Goal: Transaction & Acquisition: Subscribe to service/newsletter

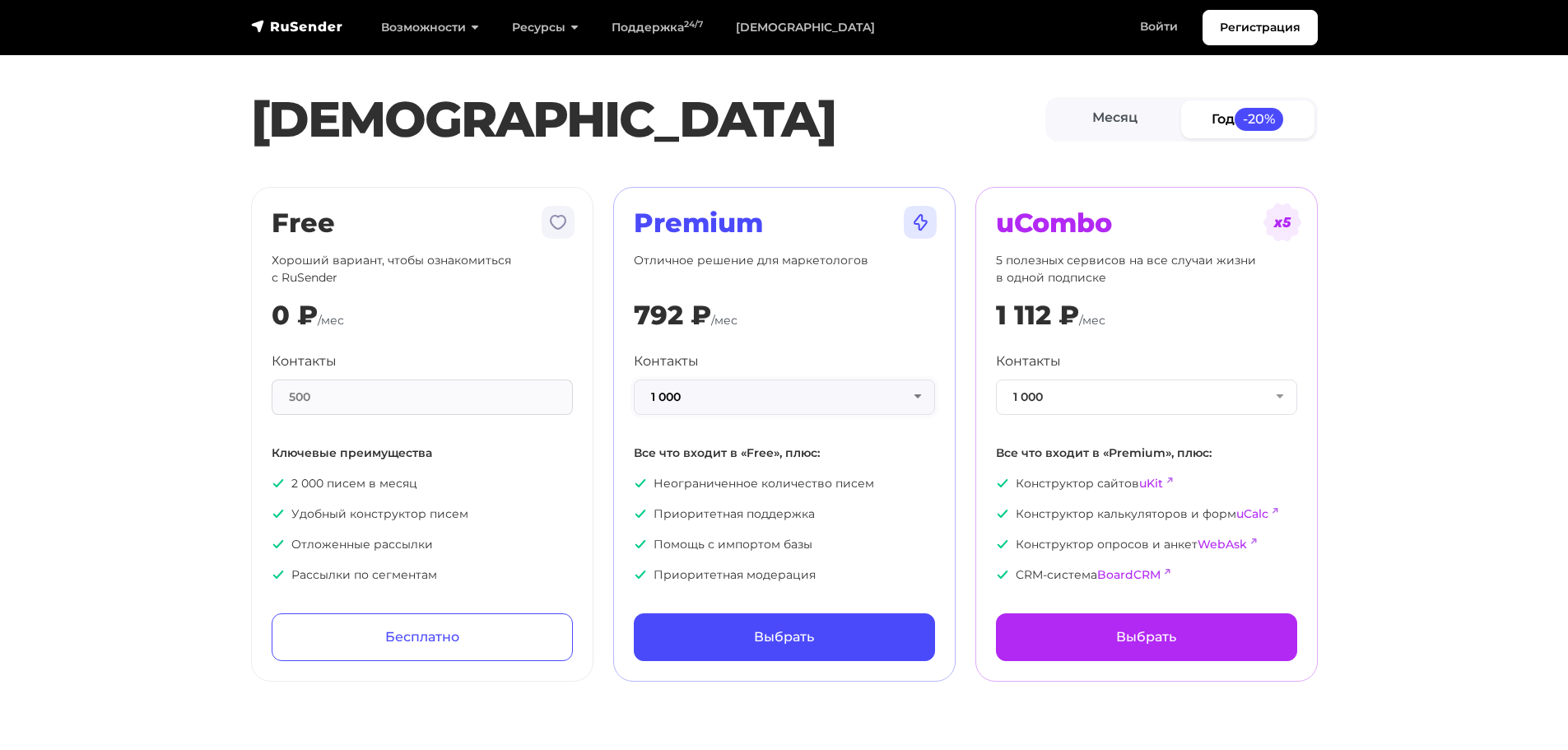
click at [719, 396] on button "1 000" at bounding box center [784, 397] width 302 height 35
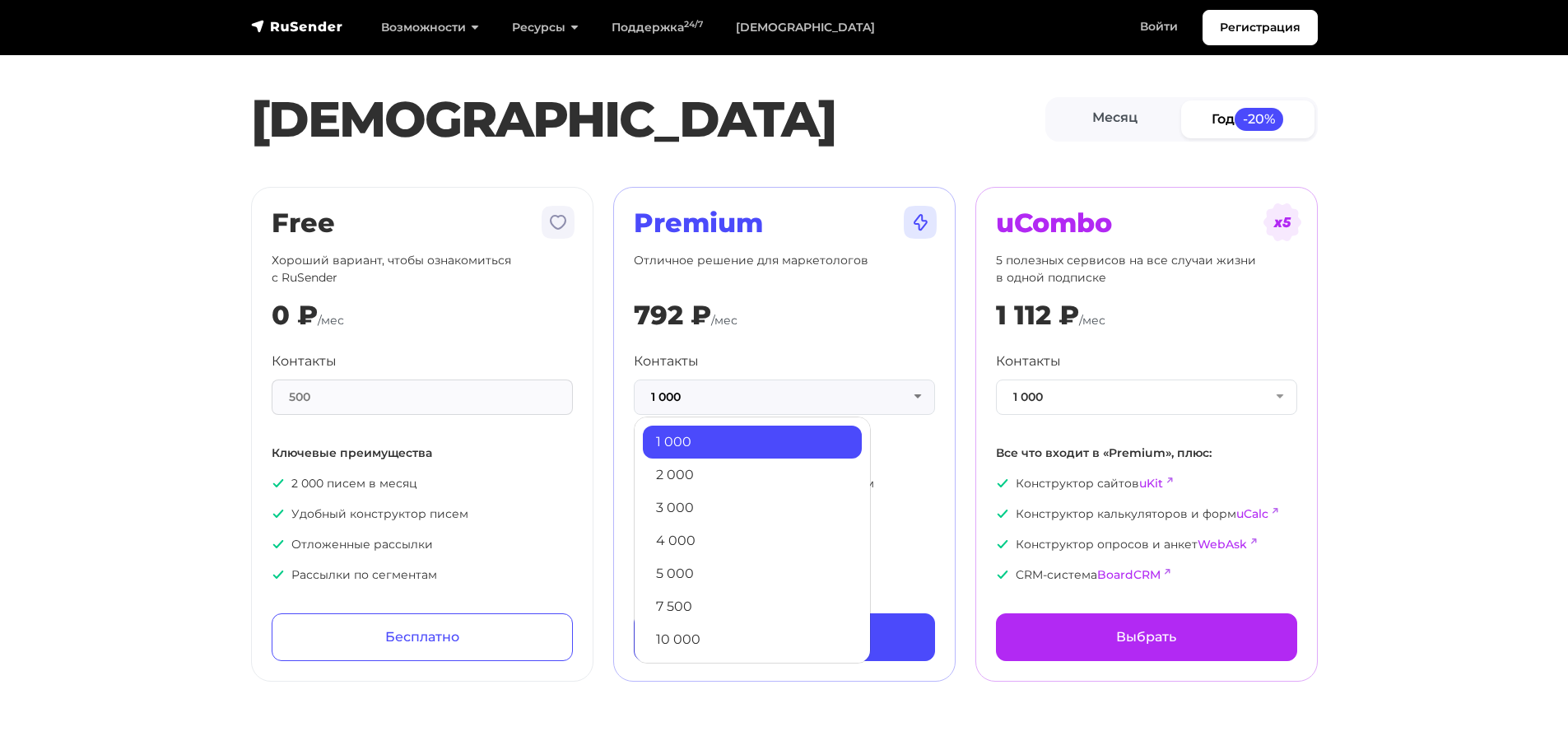
click at [704, 428] on link "1 000" at bounding box center [752, 442] width 219 height 33
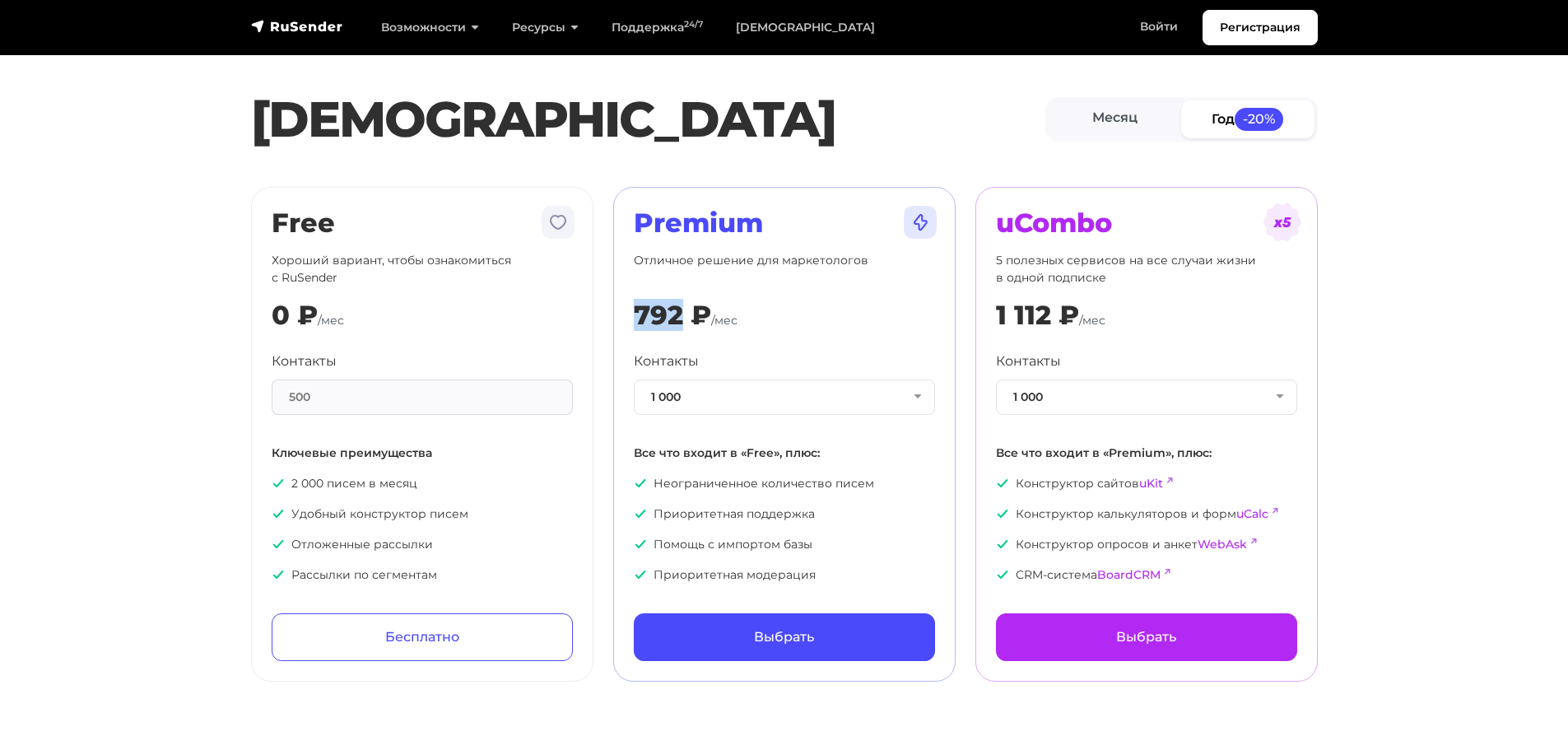
drag, startPoint x: 619, startPoint y: 328, endPoint x: 683, endPoint y: 327, distance: 64.0
click at [683, 327] on div "Premium Отличное решение для маркетологов 792 ₽ /мес Контакты 1 000 1 000 2 000…" at bounding box center [784, 434] width 342 height 494
copy div "792"
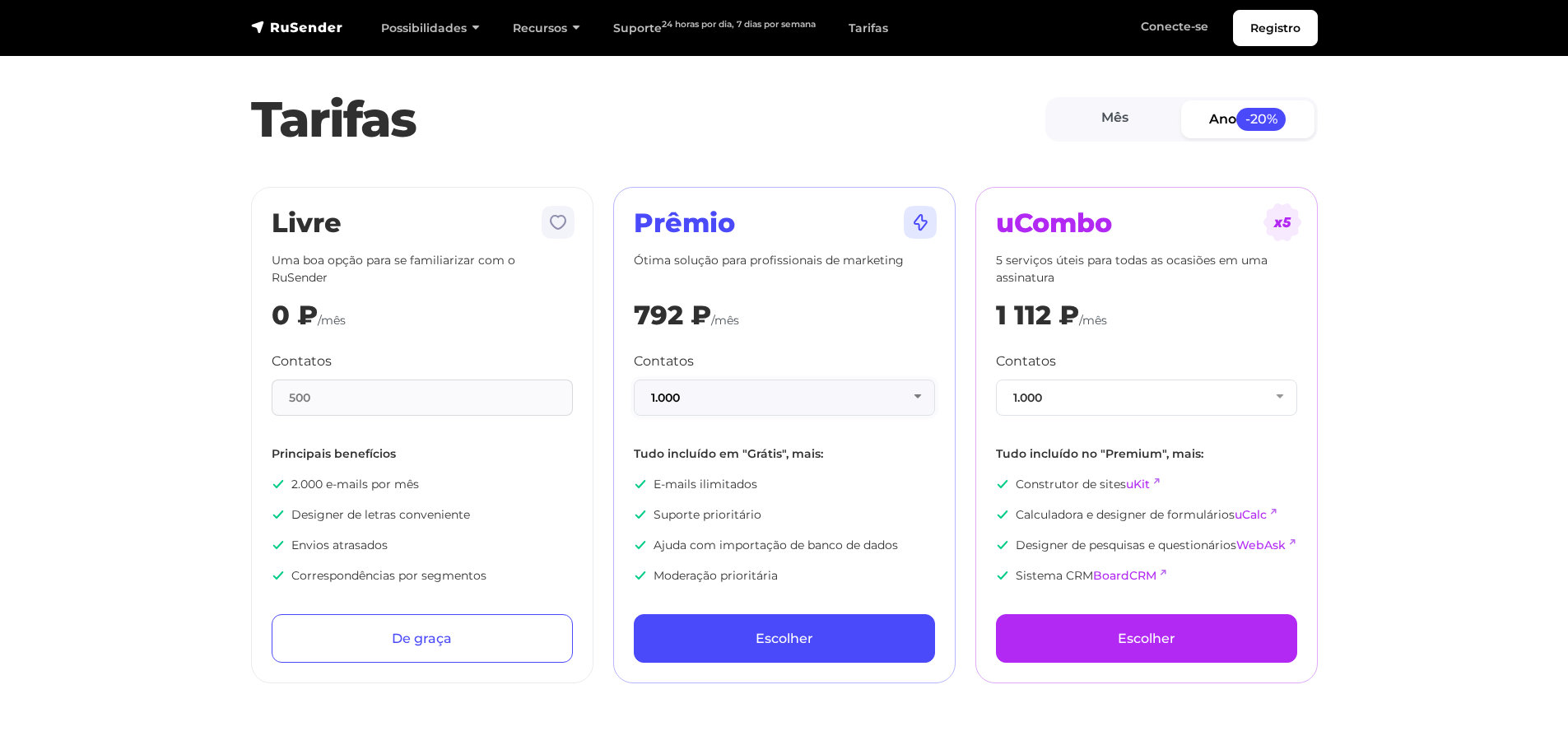
click at [721, 402] on button "1.000" at bounding box center [784, 397] width 302 height 36
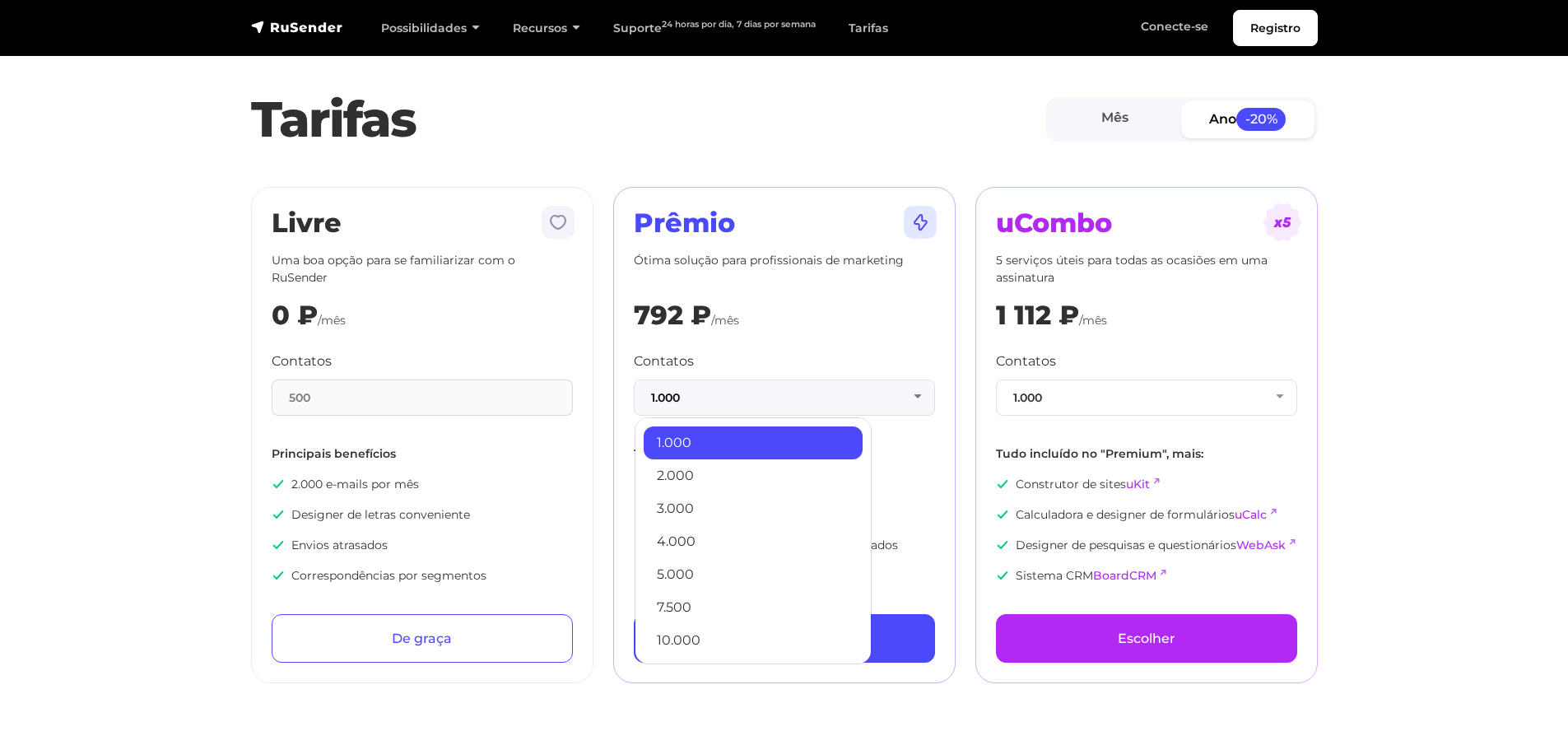
click at [774, 343] on div "Prêmio Ótima solução para profissionais de marketing 792 ₽ /mês Contatos 1.000 …" at bounding box center [784, 435] width 302 height 455
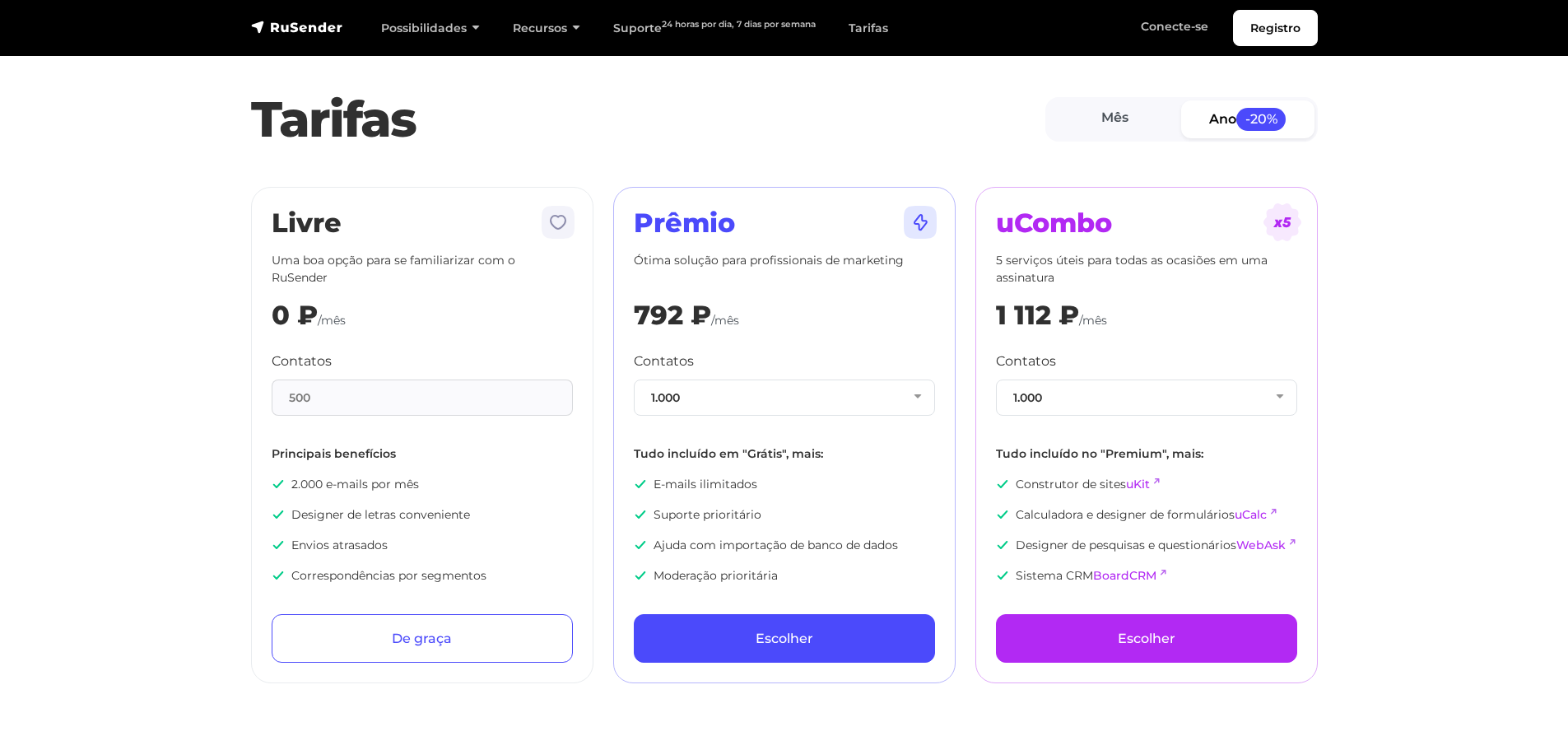
click at [342, 393] on div "500" at bounding box center [422, 397] width 302 height 36
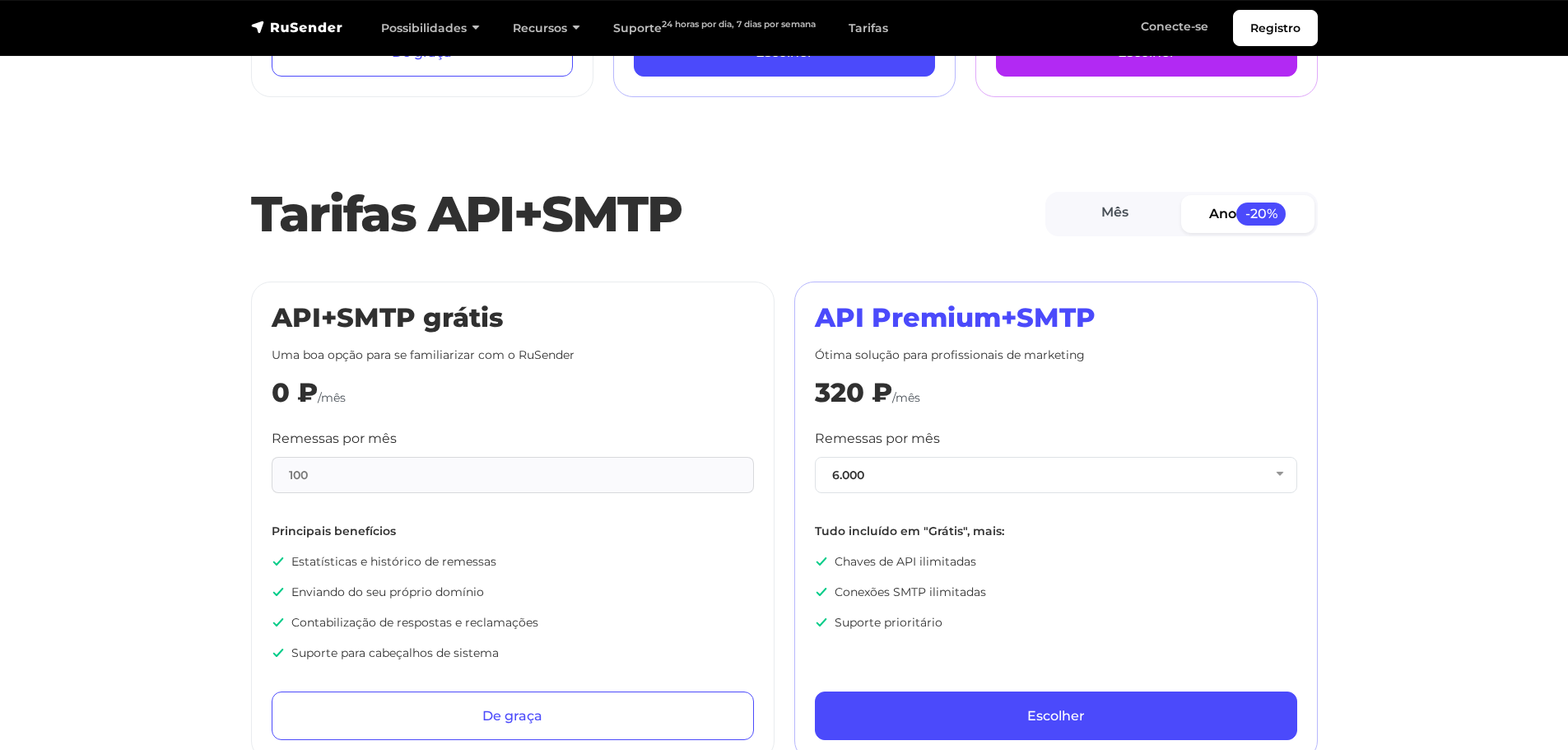
scroll to position [658, 0]
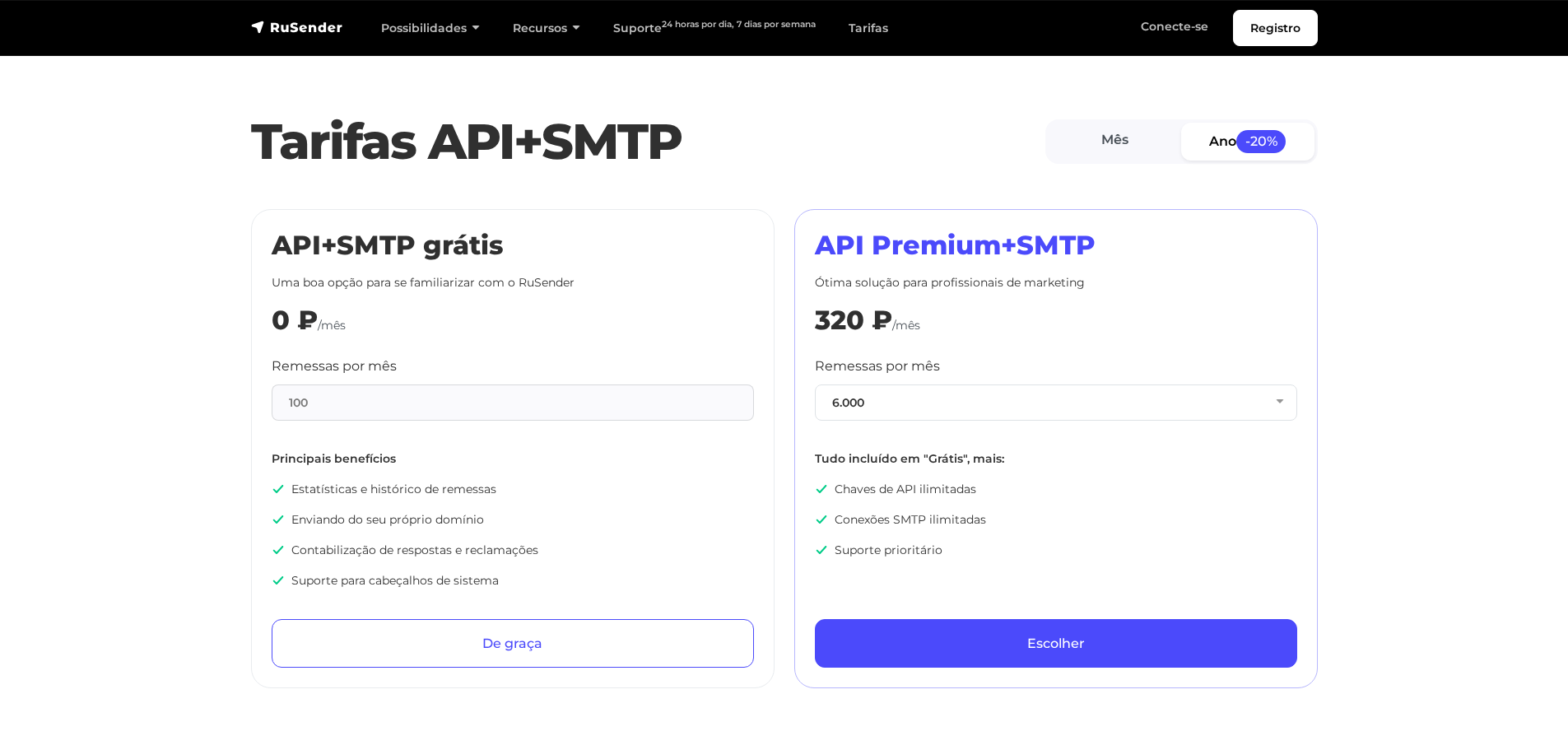
click at [442, 411] on div "100" at bounding box center [512, 402] width 483 height 36
click at [442, 398] on div "100" at bounding box center [512, 402] width 483 height 36
click at [890, 404] on button "6.000" at bounding box center [1056, 402] width 483 height 36
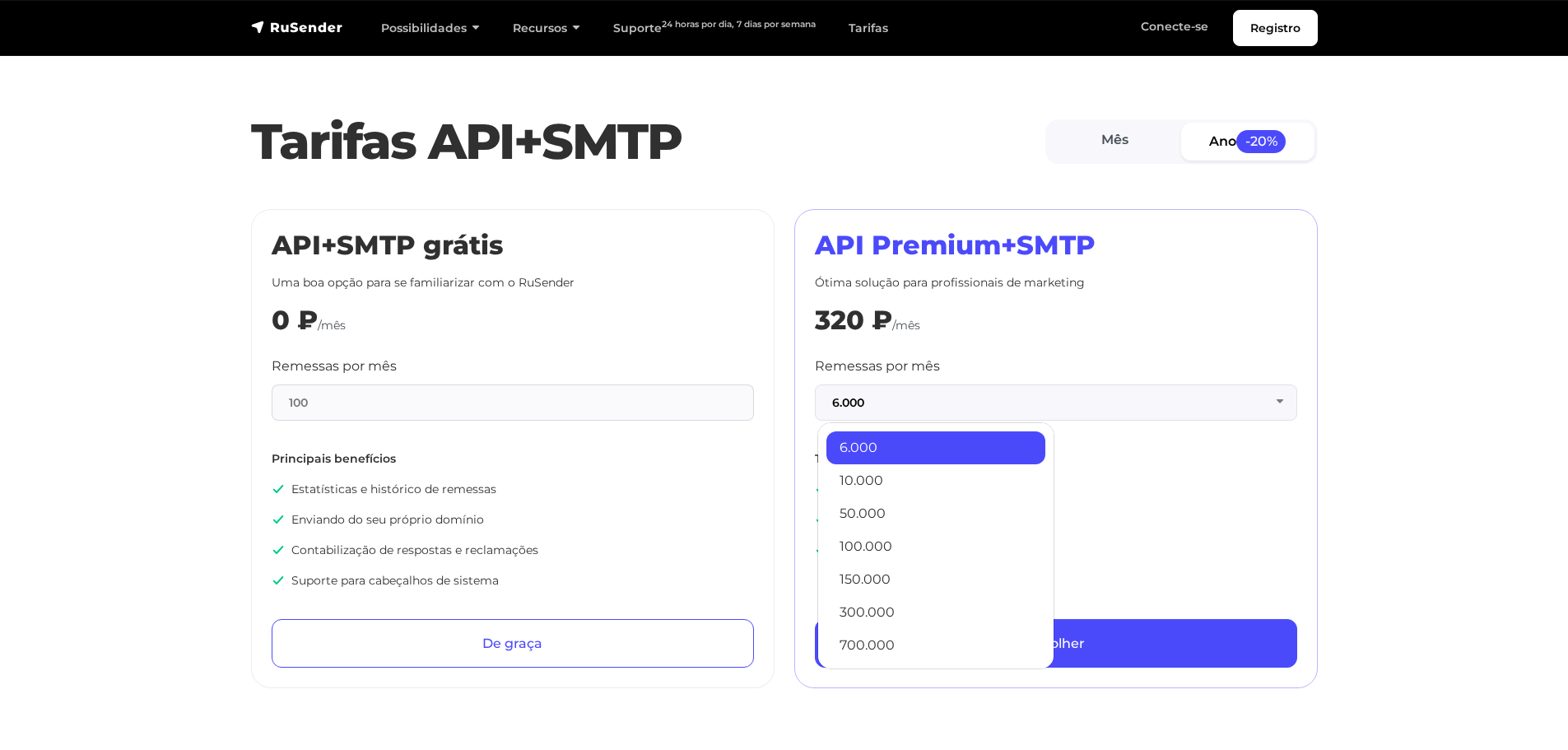
click at [375, 397] on div "100" at bounding box center [512, 402] width 483 height 36
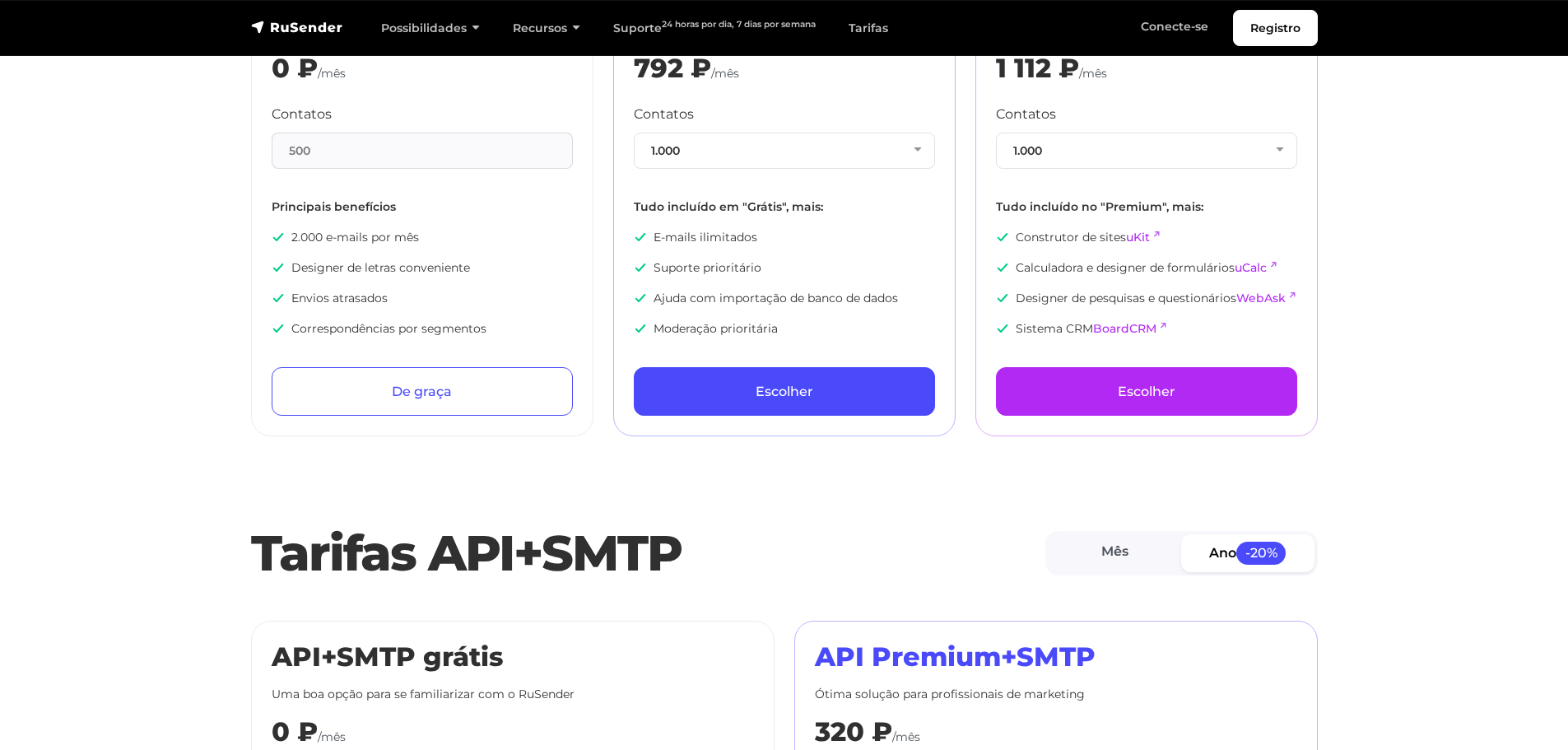
scroll to position [741, 0]
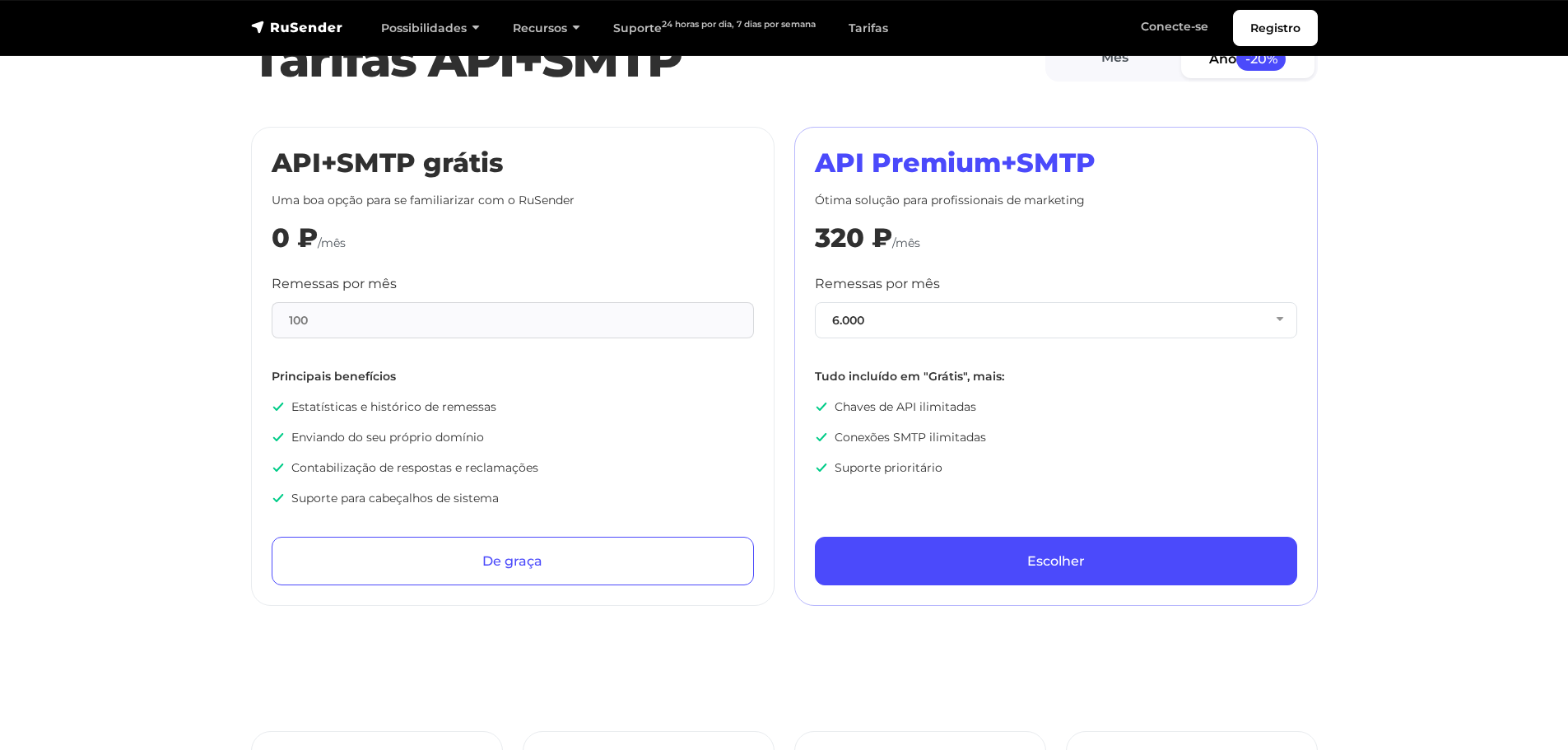
click at [486, 318] on div "100" at bounding box center [512, 320] width 483 height 36
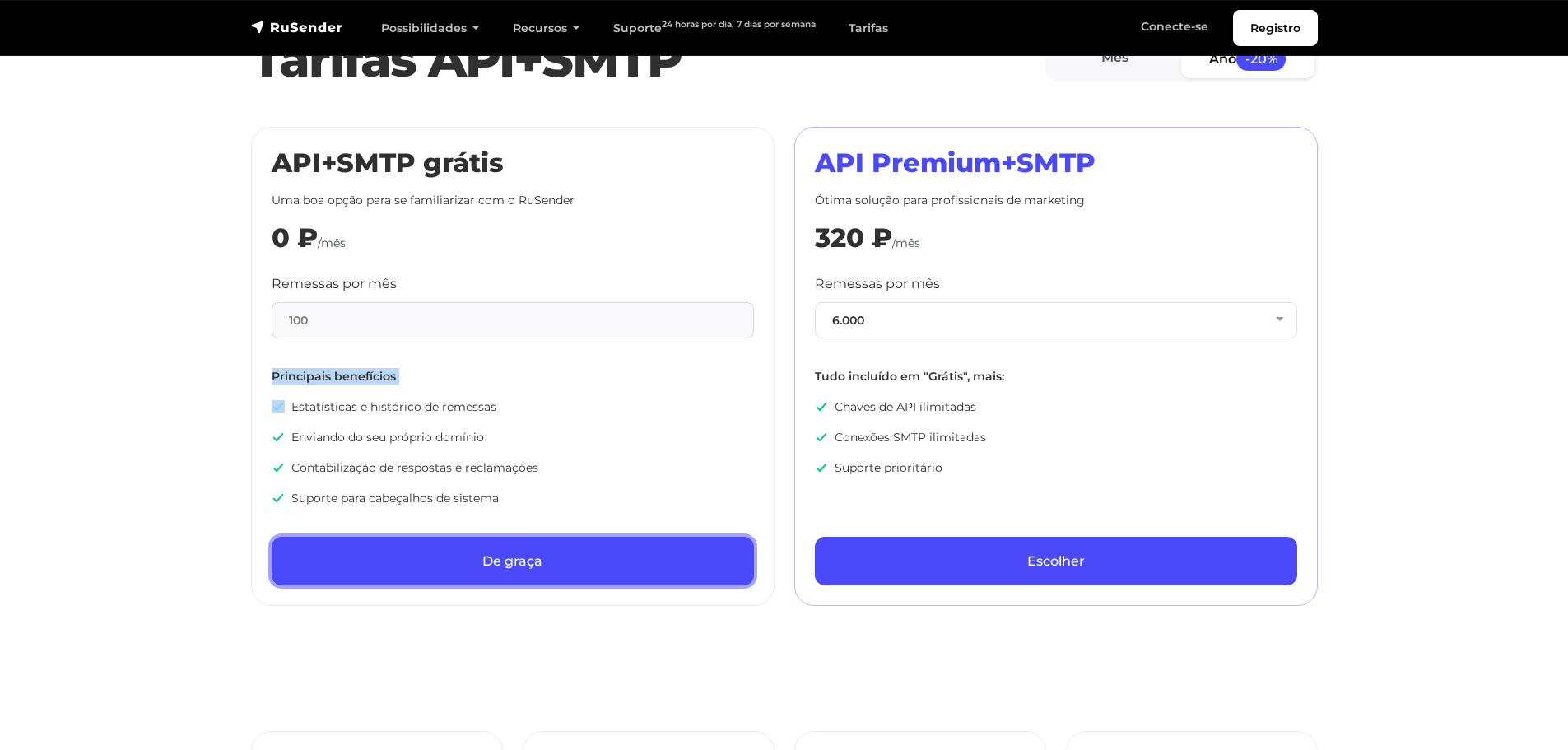
click at [494, 540] on link "De graça" at bounding box center [512, 561] width 483 height 49
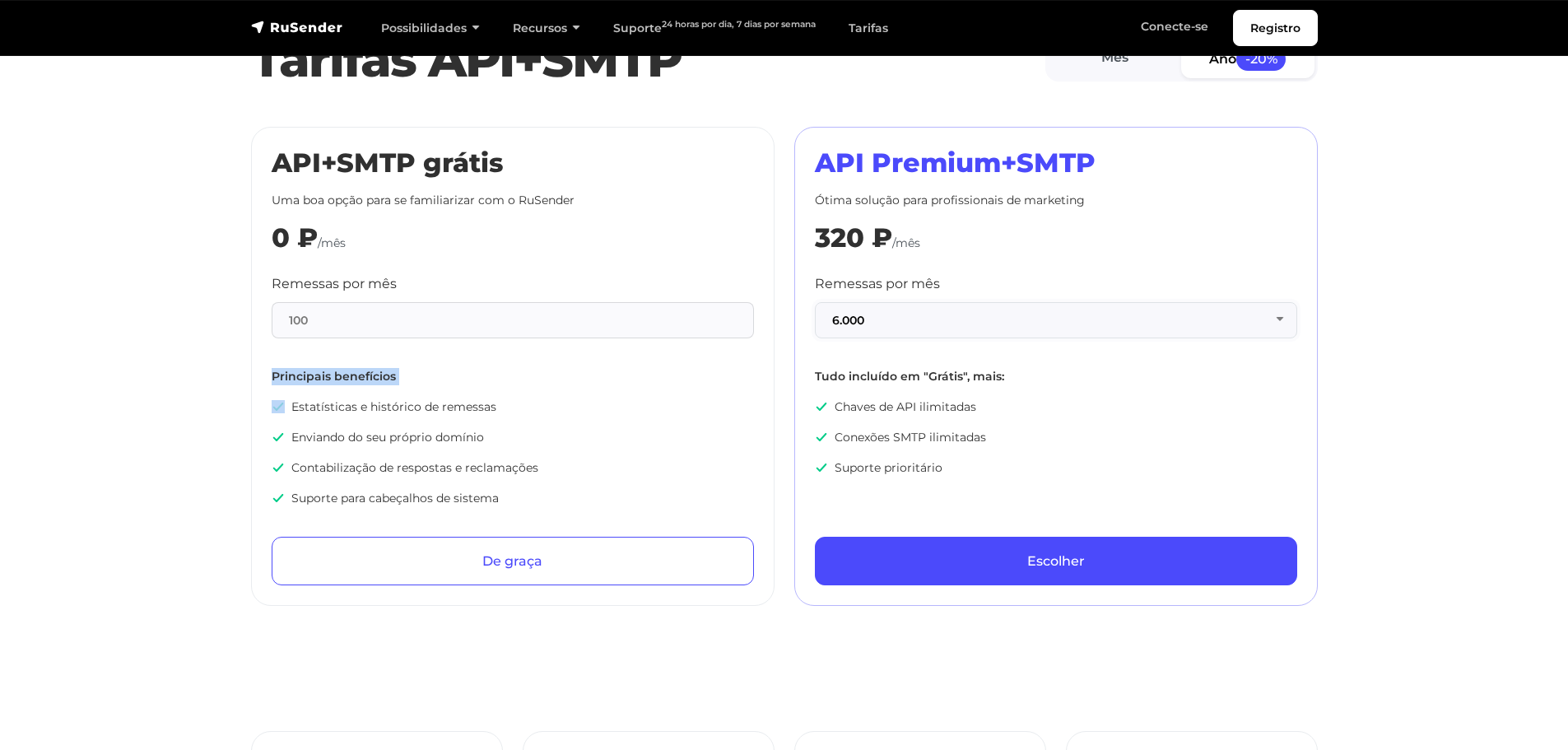
click at [927, 312] on button "6.000" at bounding box center [1056, 320] width 483 height 36
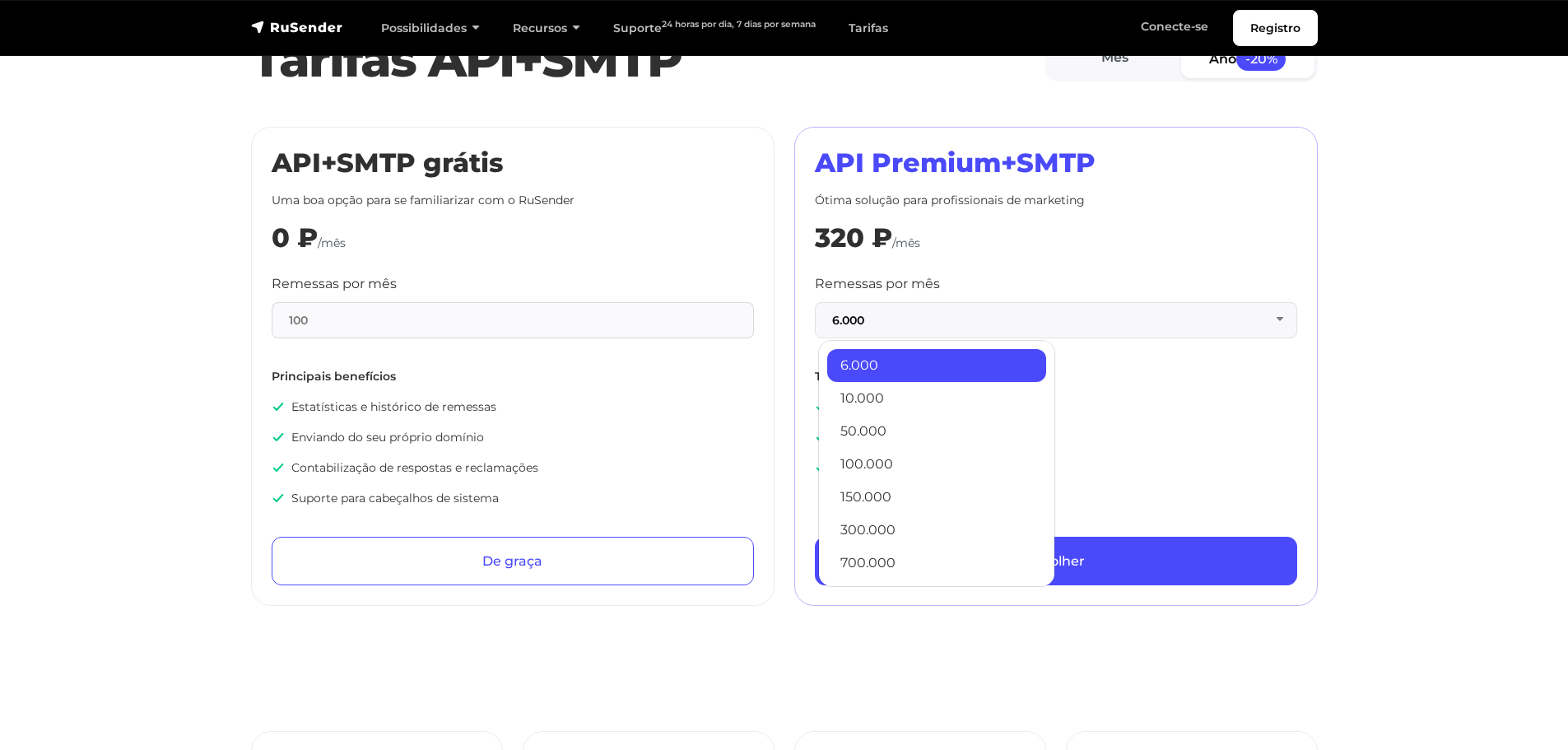
click at [1042, 242] on div "320 ₽ /mês" at bounding box center [1056, 238] width 483 height 31
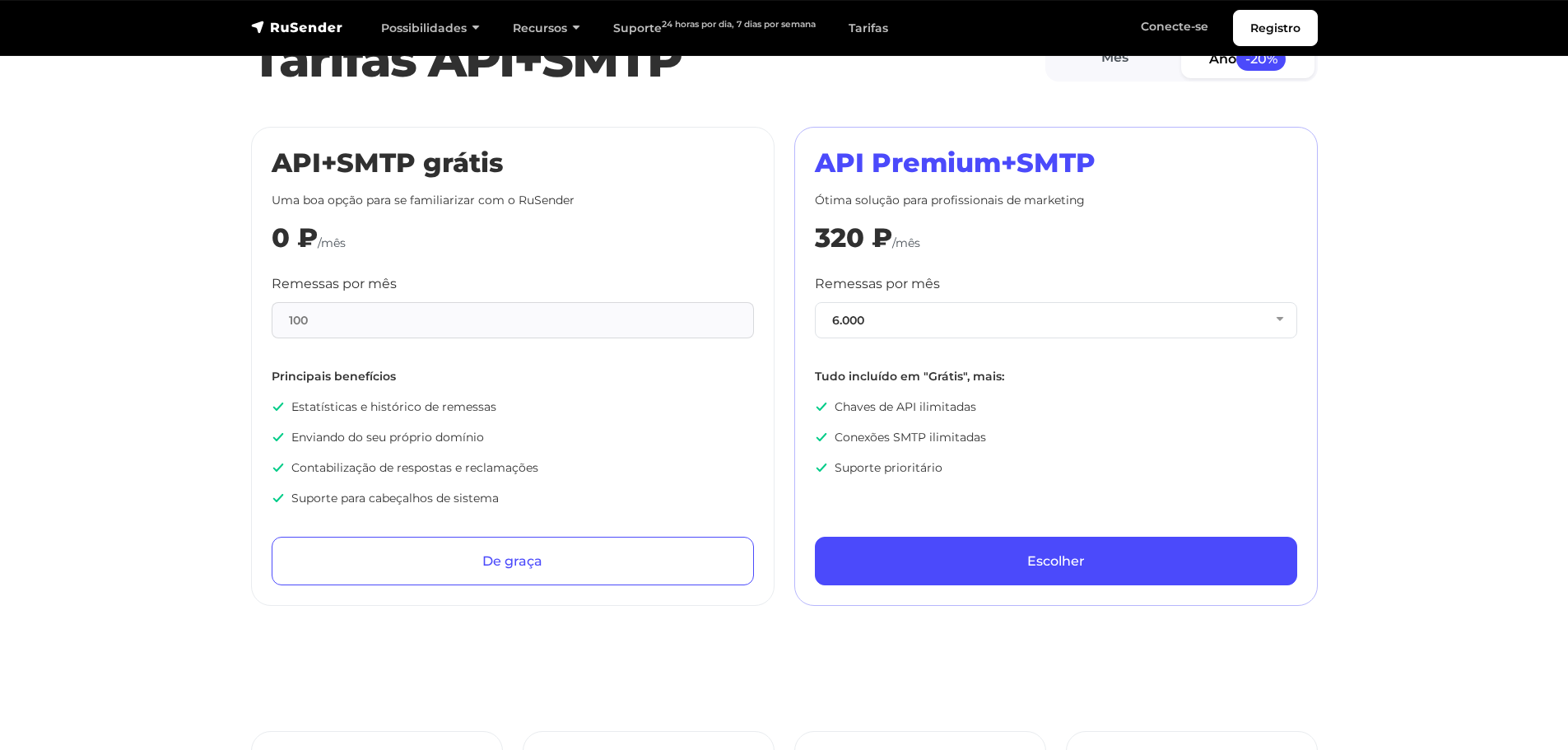
click at [874, 299] on div "Remessas por mês 6.000 6.000 10.000 50.000 100.000 150.000 300.000 700.000 1.50…" at bounding box center [1056, 306] width 483 height 64
drag, startPoint x: 354, startPoint y: 331, endPoint x: 362, endPoint y: 330, distance: 8.1
click at [354, 331] on div "100" at bounding box center [512, 320] width 483 height 36
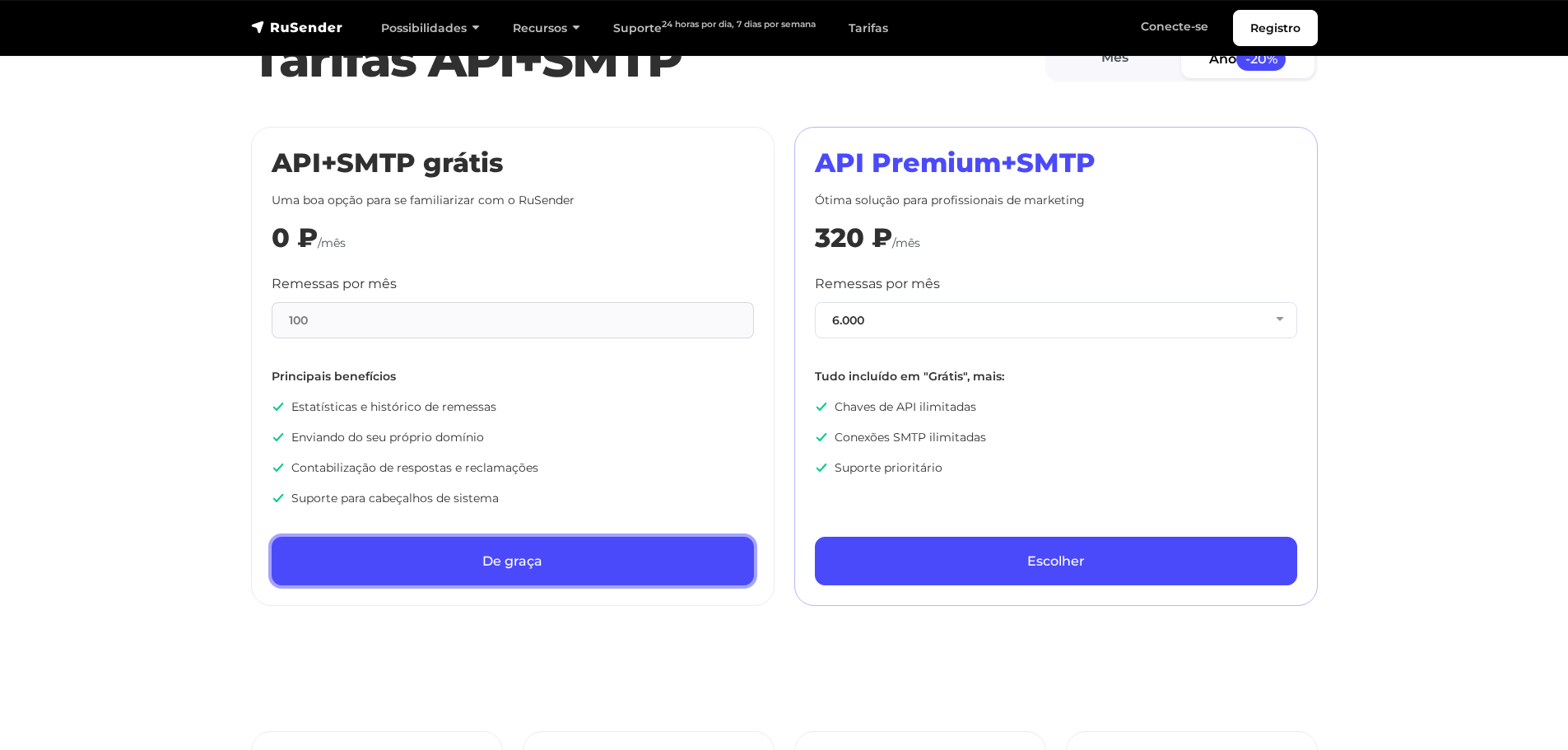
click at [544, 542] on link "De graça" at bounding box center [512, 561] width 483 height 49
